Goal: Information Seeking & Learning: Learn about a topic

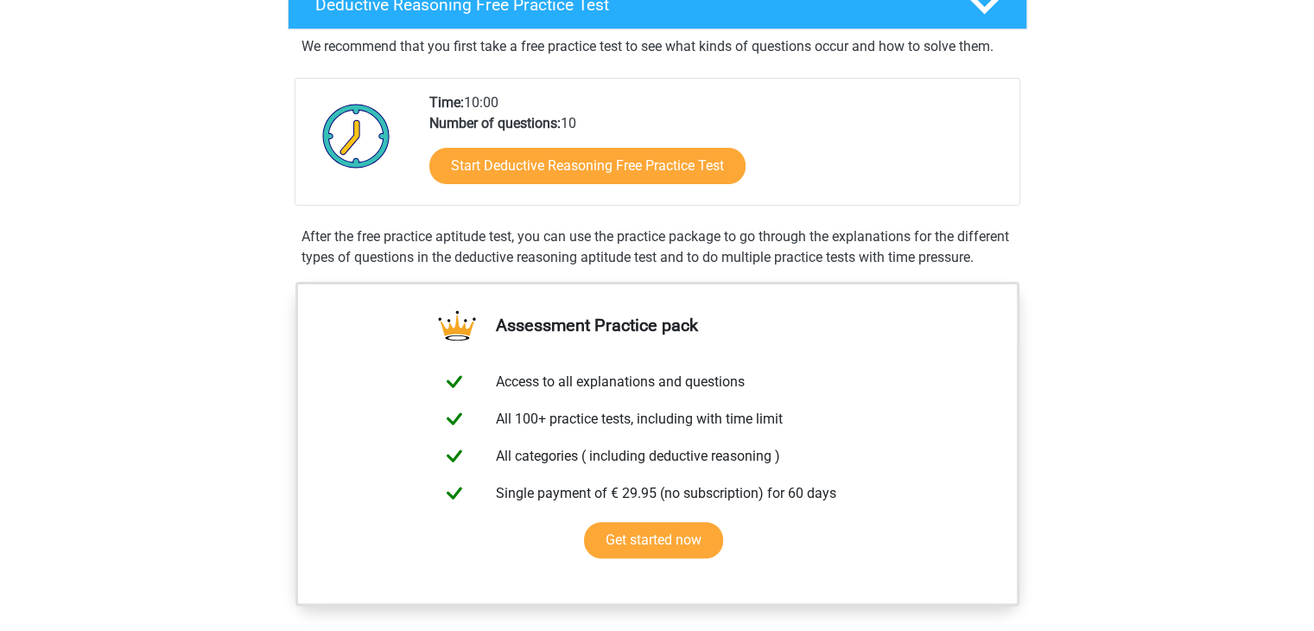
scroll to position [432, 0]
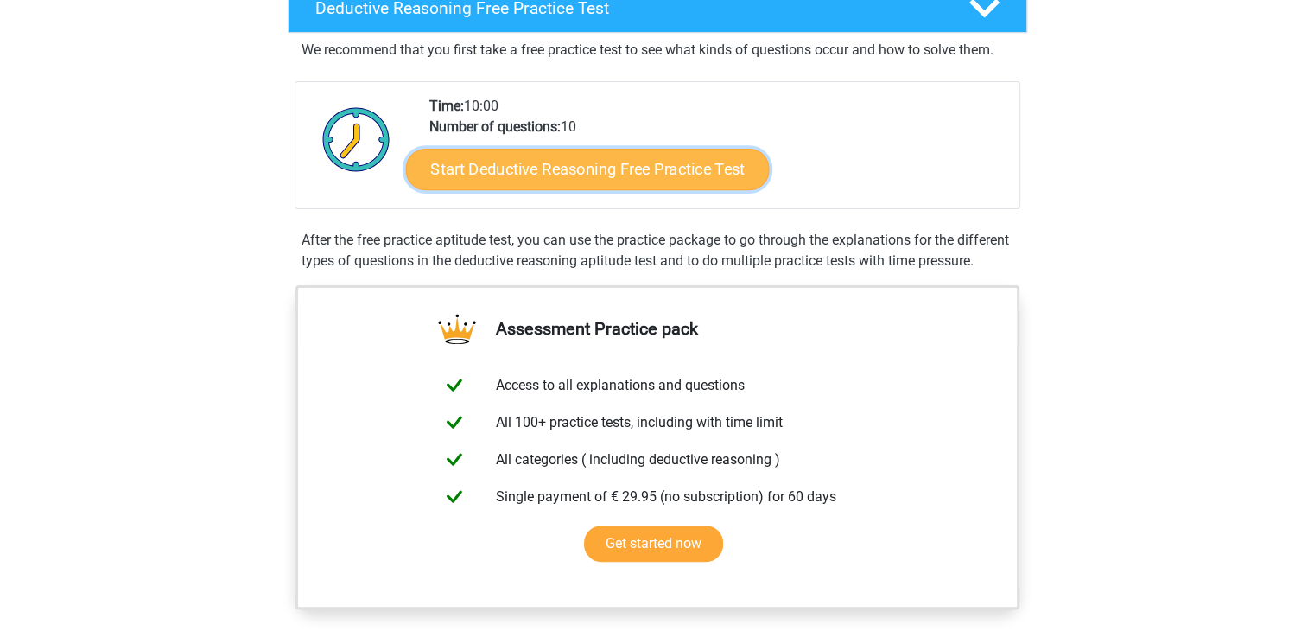
click at [627, 162] on link "Start Deductive Reasoning Free Practice Test" at bounding box center [587, 168] width 364 height 41
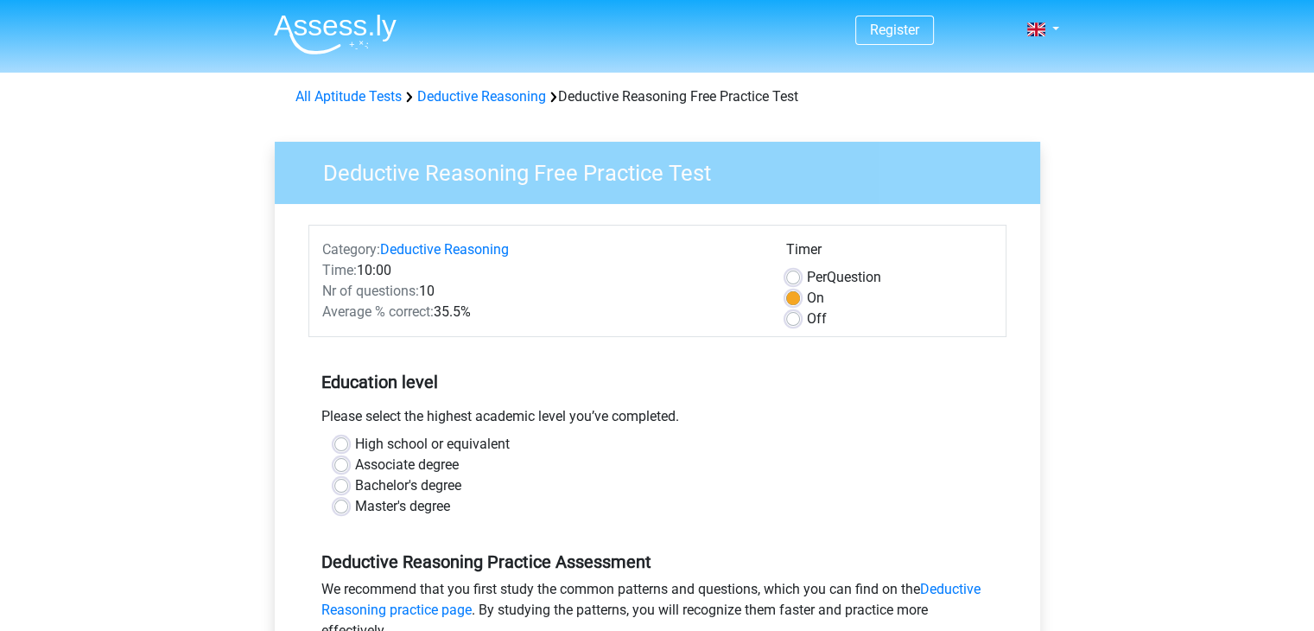
click at [400, 441] on label "High school or equivalent" at bounding box center [432, 444] width 155 height 21
click at [348, 441] on input "High school or equivalent" at bounding box center [341, 442] width 14 height 17
radio input "true"
click at [802, 322] on div "Off" at bounding box center [889, 319] width 207 height 21
click at [807, 320] on label "Off" at bounding box center [817, 319] width 20 height 21
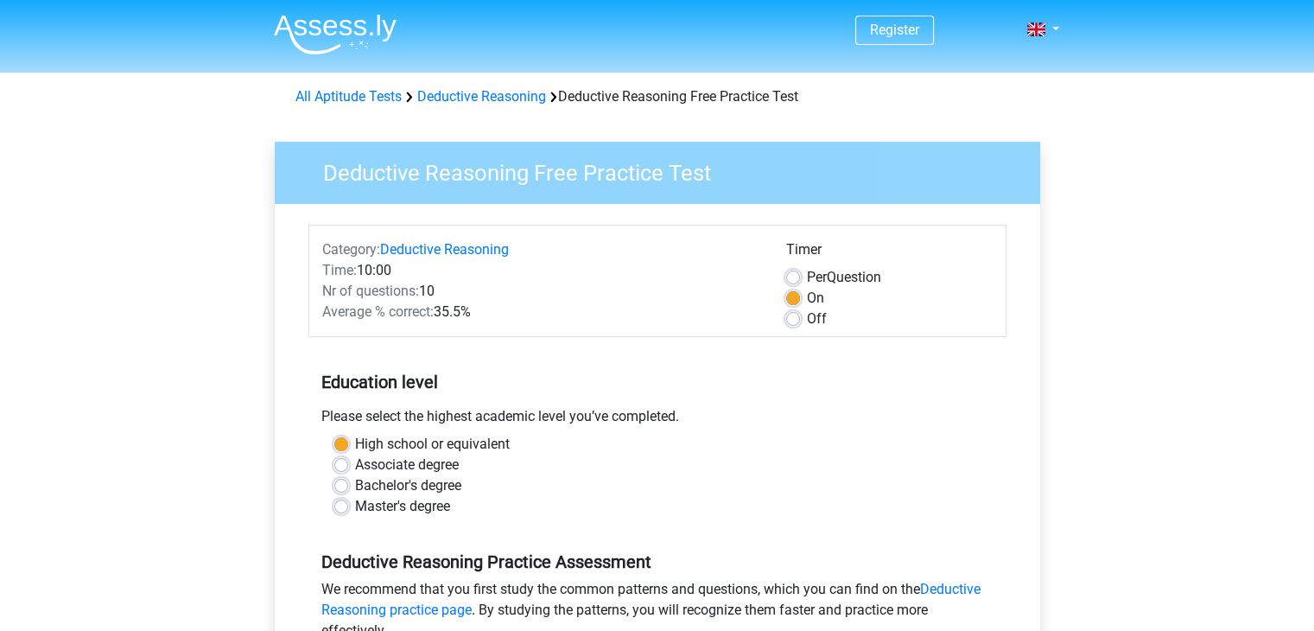
click at [797, 320] on input "Off" at bounding box center [793, 317] width 14 height 17
radio input "true"
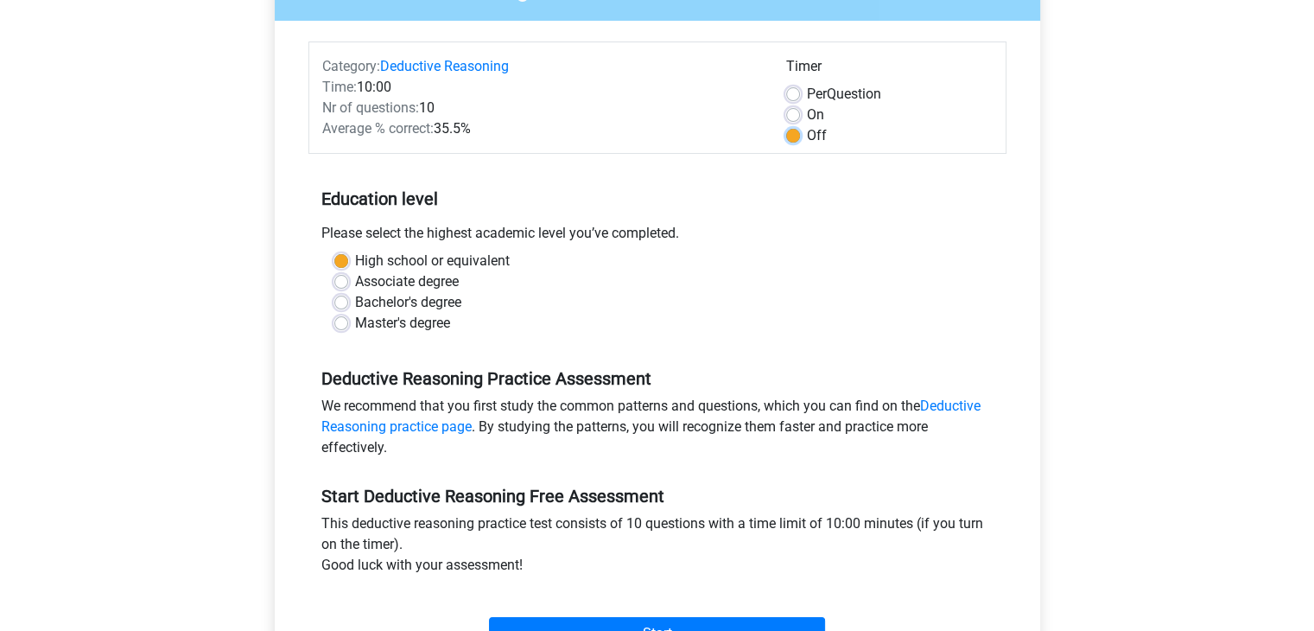
scroll to position [259, 0]
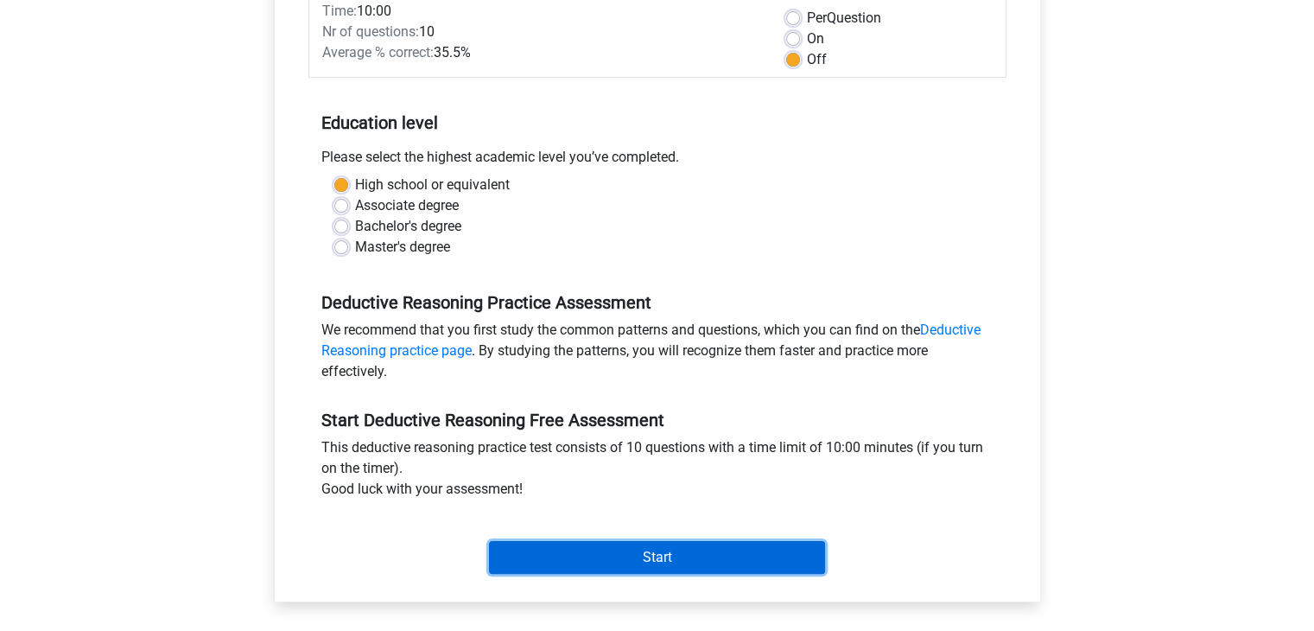
click at [658, 566] on input "Start" at bounding box center [657, 557] width 336 height 33
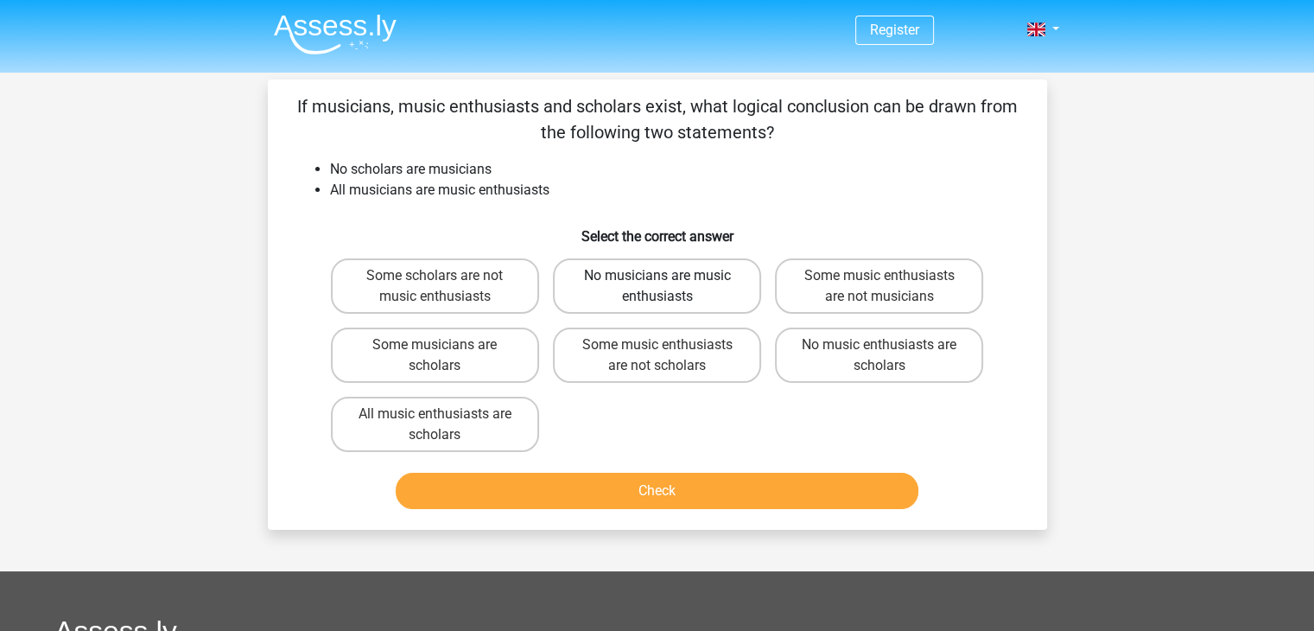
click at [676, 304] on label "No musicians are music enthusiasts" at bounding box center [657, 285] width 208 height 55
click at [668, 287] on input "No musicians are music enthusiasts" at bounding box center [662, 281] width 11 height 11
radio input "true"
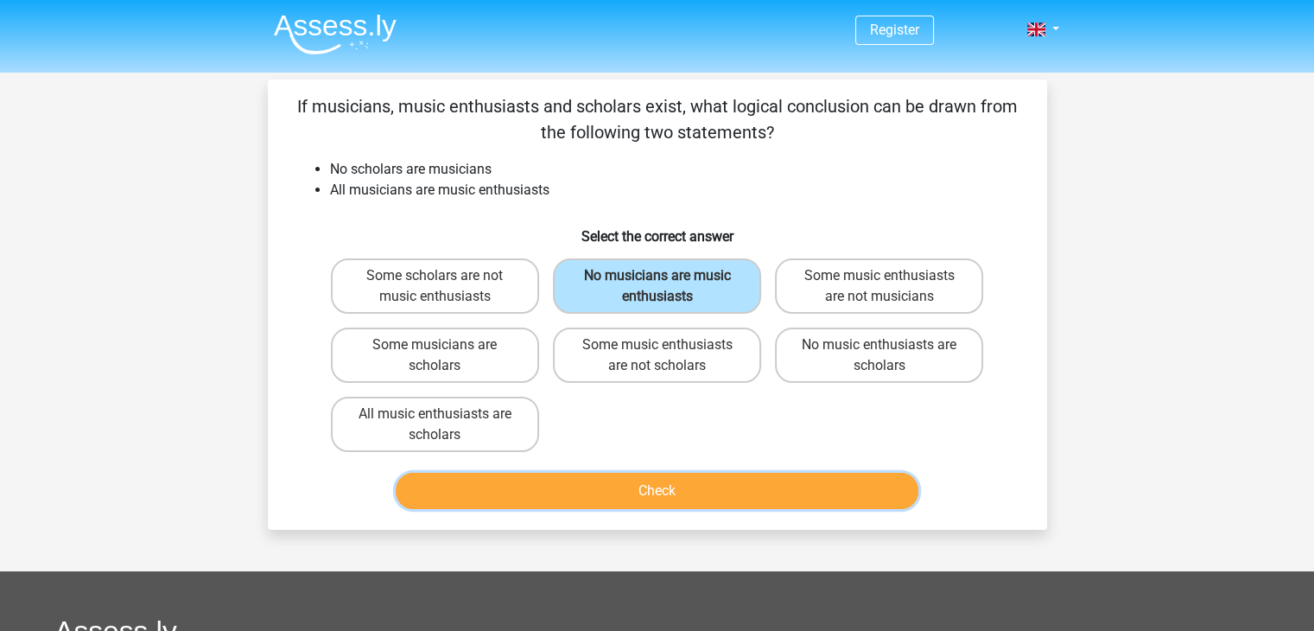
click at [694, 481] on button "Check" at bounding box center [657, 491] width 523 height 36
